Goal: Navigation & Orientation: Understand site structure

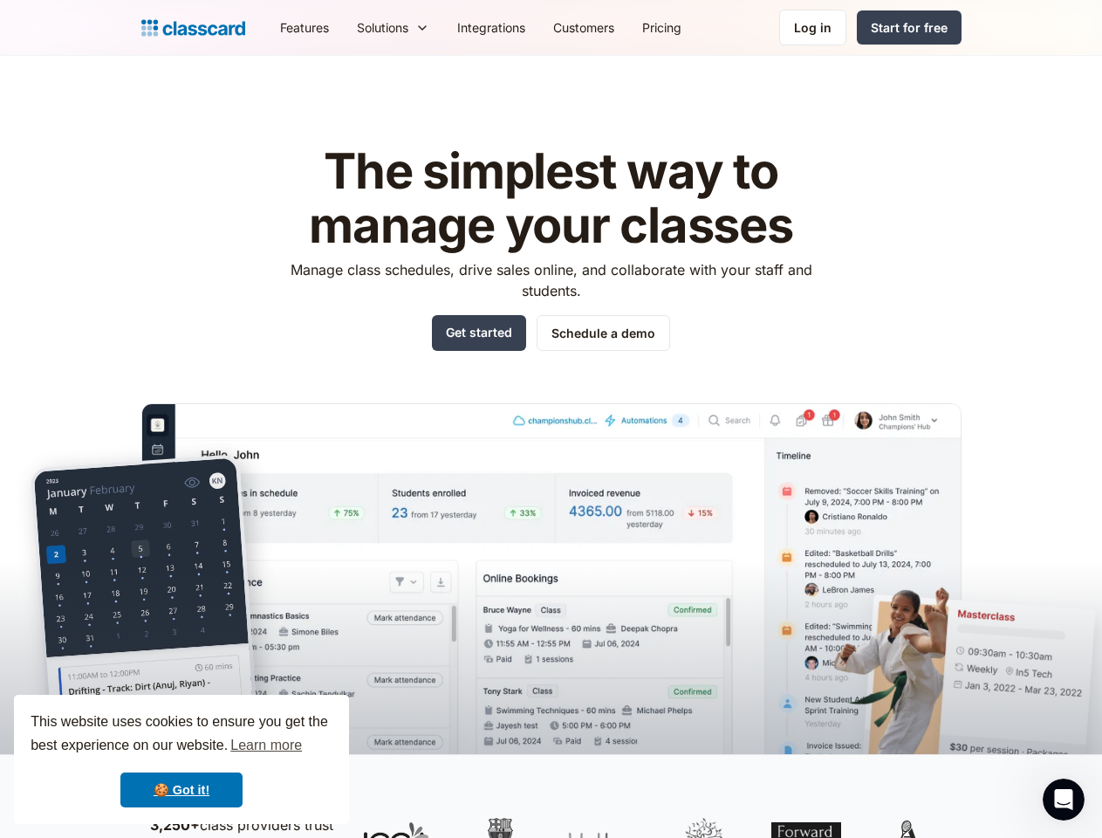
click at [551, 419] on img at bounding box center [551, 604] width 820 height 402
click at [182, 759] on div "This website uses cookies to ensure you get the best experience on our website.…" at bounding box center [181, 759] width 335 height 129
click at [614, 27] on nav "Features Resources Blog The latest industry news, updates and info. Customer st…" at bounding box center [614, 27] width 696 height 39
click at [343, 27] on div "Solutions Sports academy Swim school Dance studio Gymnastics Music school Marti…" at bounding box center [393, 27] width 100 height 39
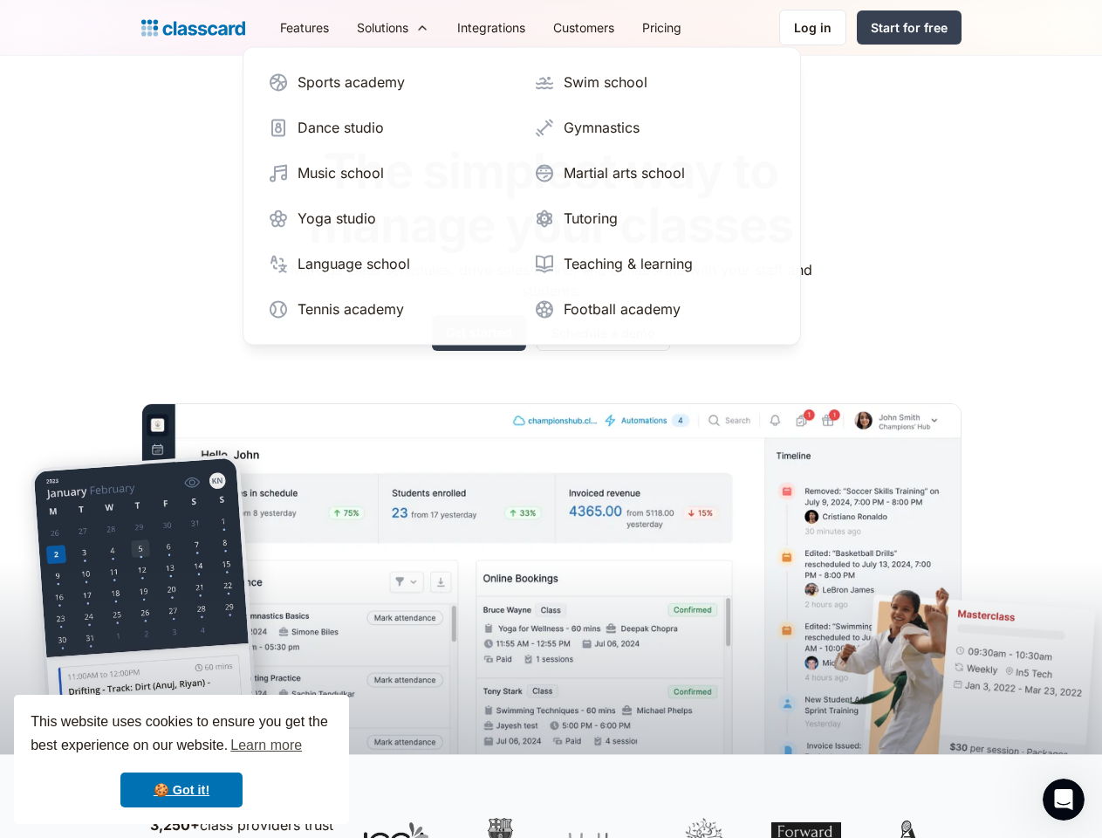
click at [1064, 800] on icon "Open Intercom Messenger" at bounding box center [1064, 800] width 29 height 29
